Goal: Book appointment/travel/reservation

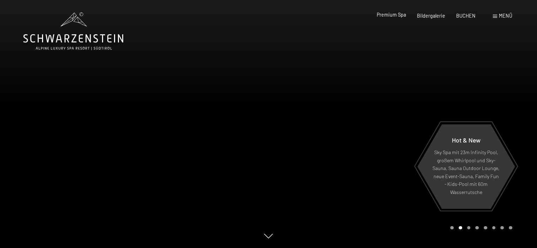
click at [397, 18] on span "Premium Spa" at bounding box center [391, 15] width 29 height 6
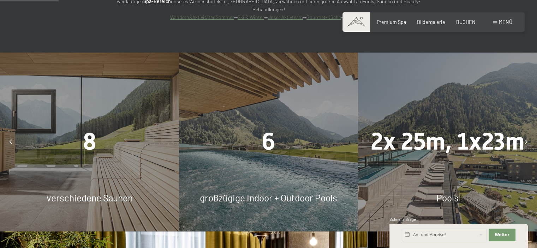
scroll to position [508, 0]
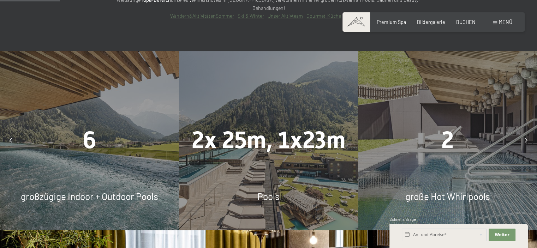
click at [118, 128] on div "6" at bounding box center [89, 140] width 179 height 33
click at [75, 124] on div "6" at bounding box center [89, 140] width 179 height 33
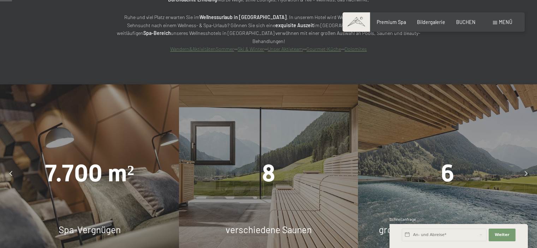
scroll to position [0, 0]
